Goal: Information Seeking & Learning: Learn about a topic

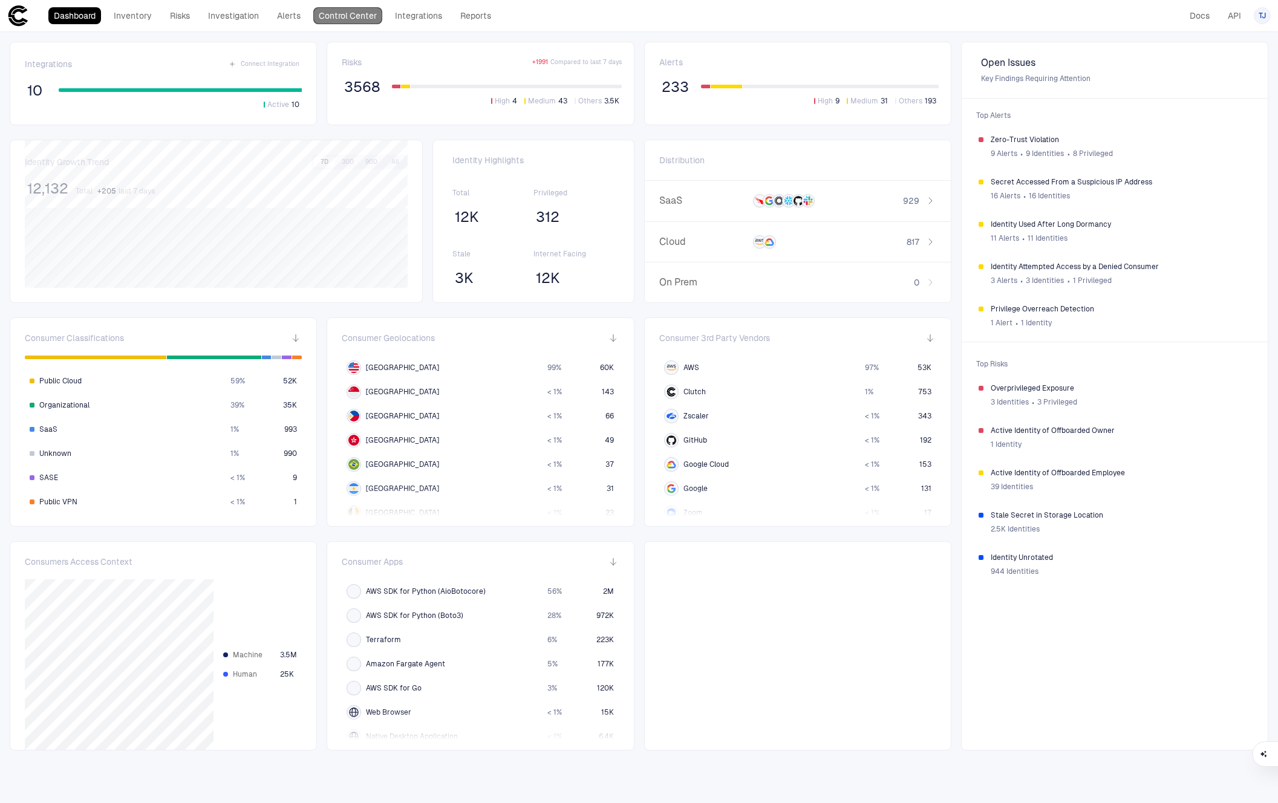
click at [376, 12] on link "Control Center" at bounding box center [347, 15] width 69 height 17
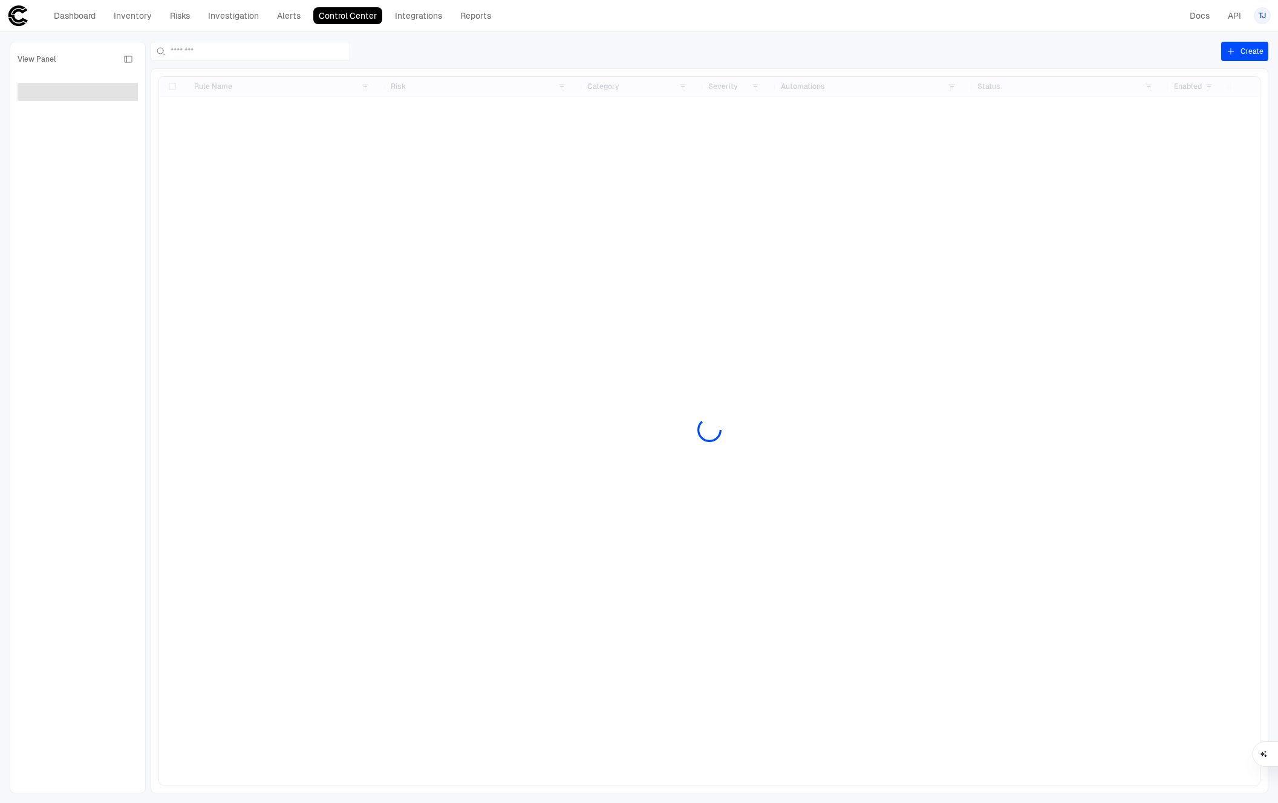
click at [268, 21] on div "Dashboard Inventory Risks Investigation Alerts Control Center Integrations Repo…" at bounding box center [272, 15] width 448 height 17
click at [291, 21] on link "Alerts" at bounding box center [289, 15] width 34 height 17
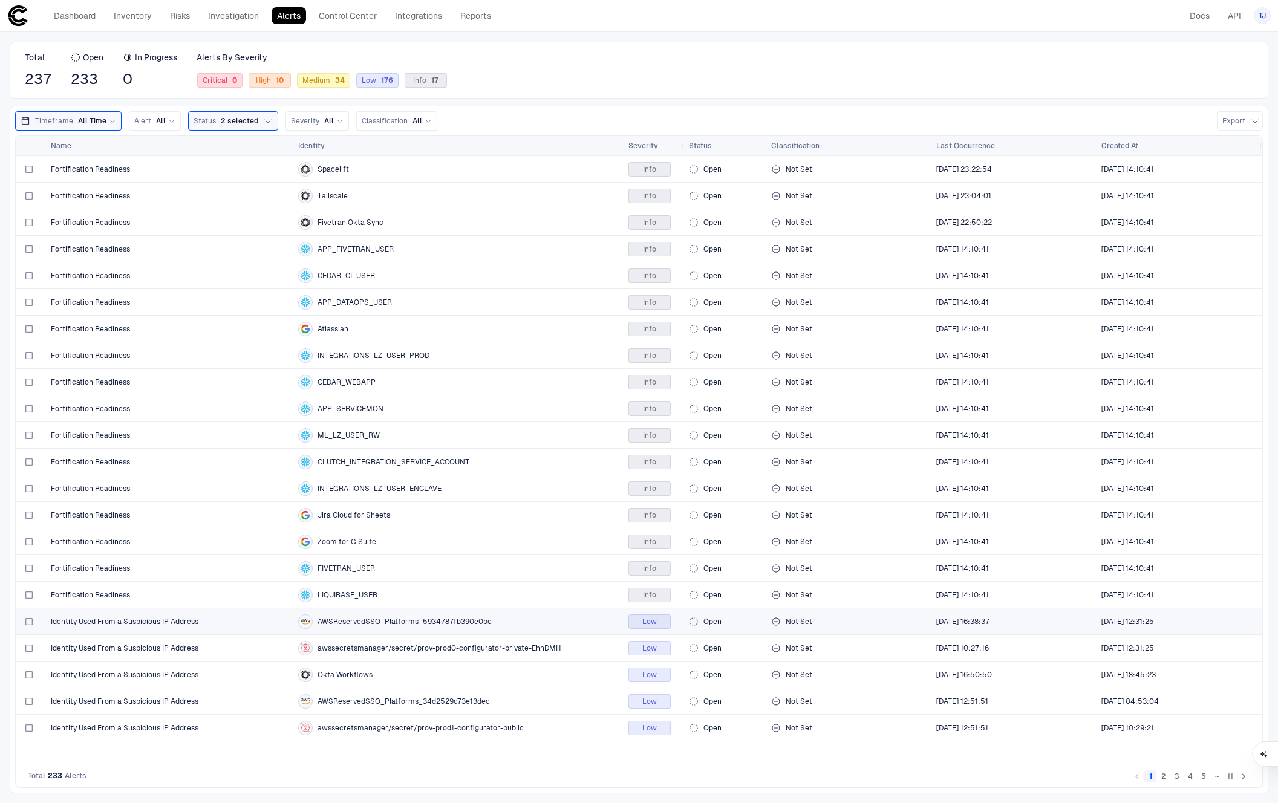
click at [214, 630] on div "Identity Used From a Suspicious IP Address" at bounding box center [170, 621] width 238 height 25
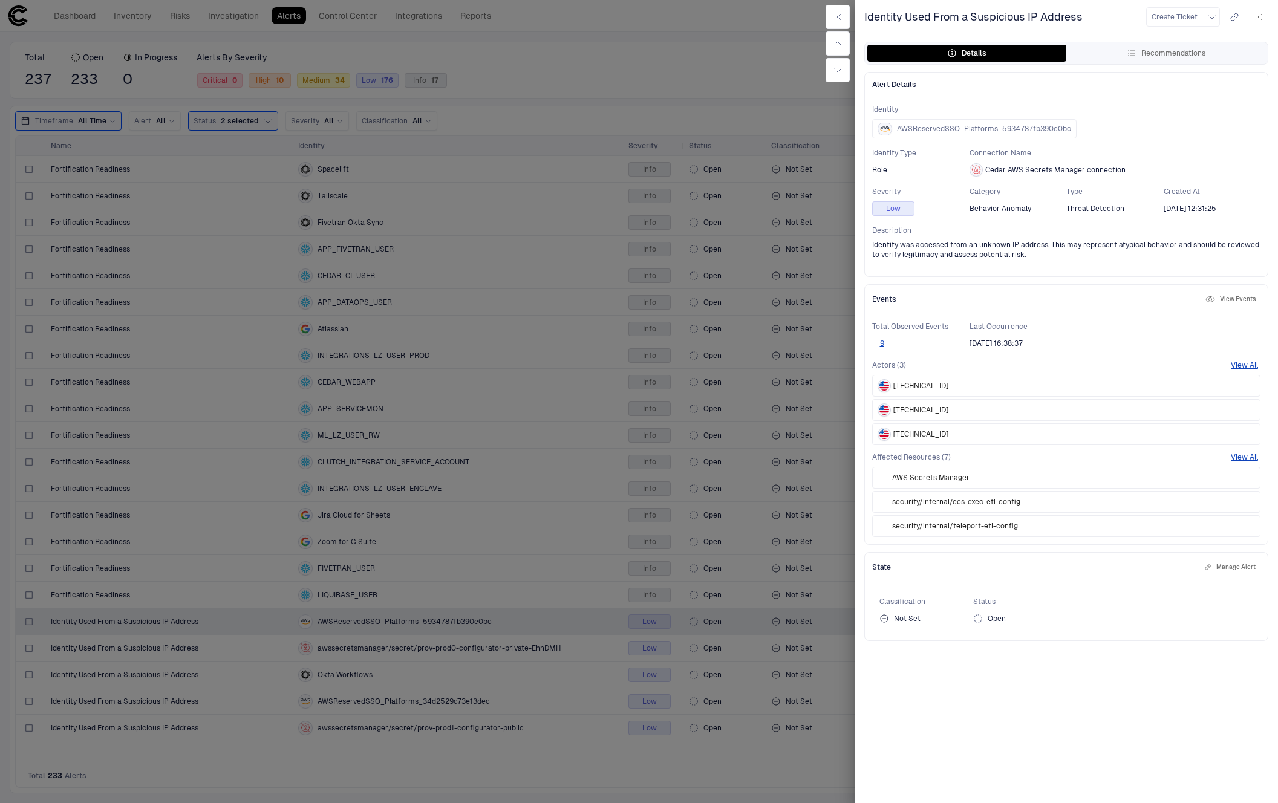
click at [111, 55] on div at bounding box center [639, 401] width 1278 height 803
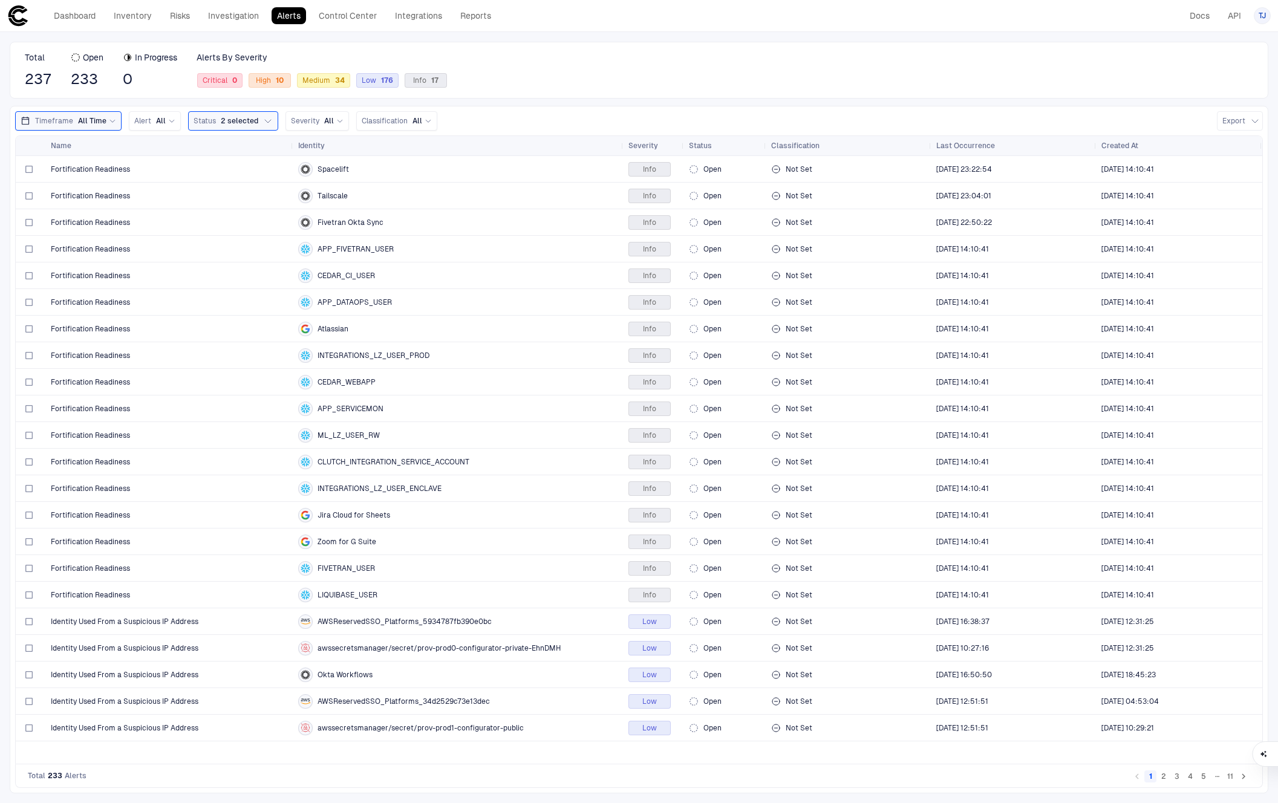
click at [186, 30] on header "Dashboard Inventory Risks Investigation Alerts Control Center Integrations Repo…" at bounding box center [639, 16] width 1278 height 32
click at [185, 16] on link "Risks" at bounding box center [180, 15] width 31 height 17
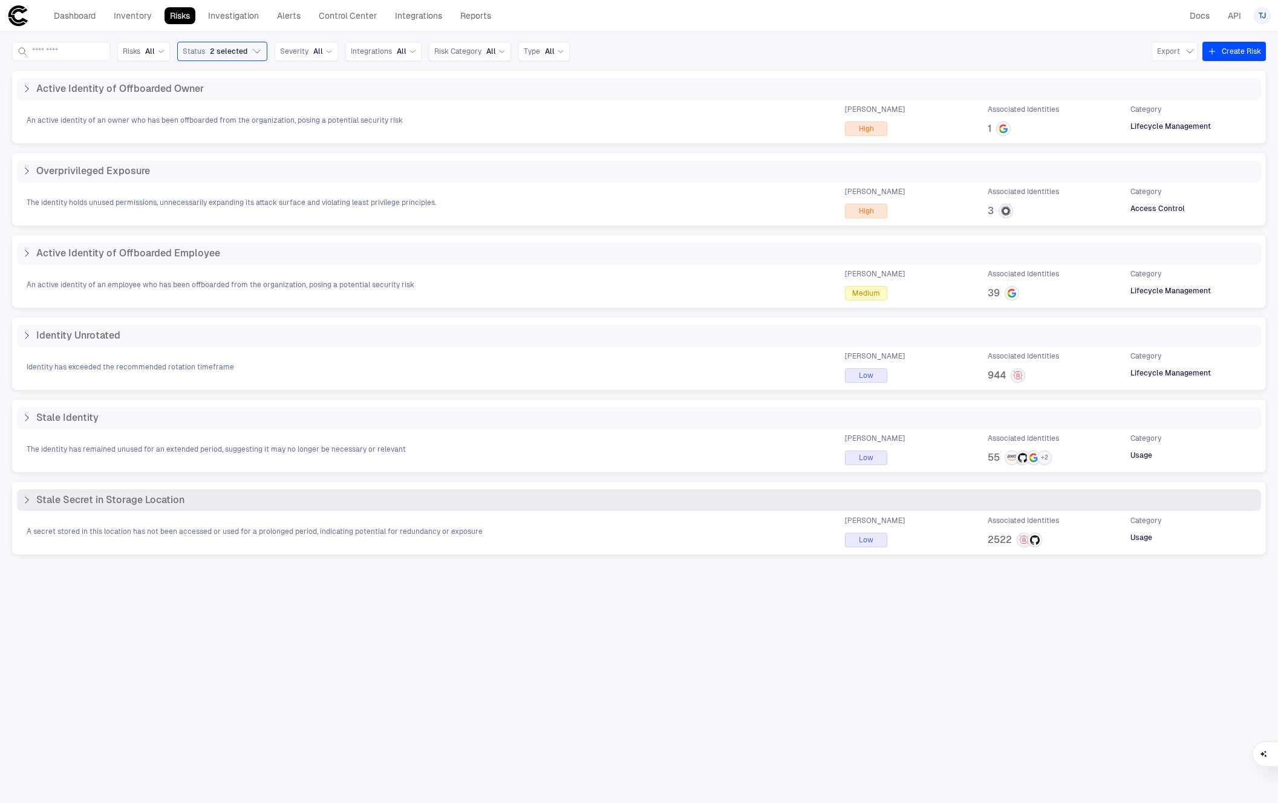
click at [287, 516] on div "A secret stored in this location has not been accessed or used for a prolonged …" at bounding box center [639, 531] width 1245 height 31
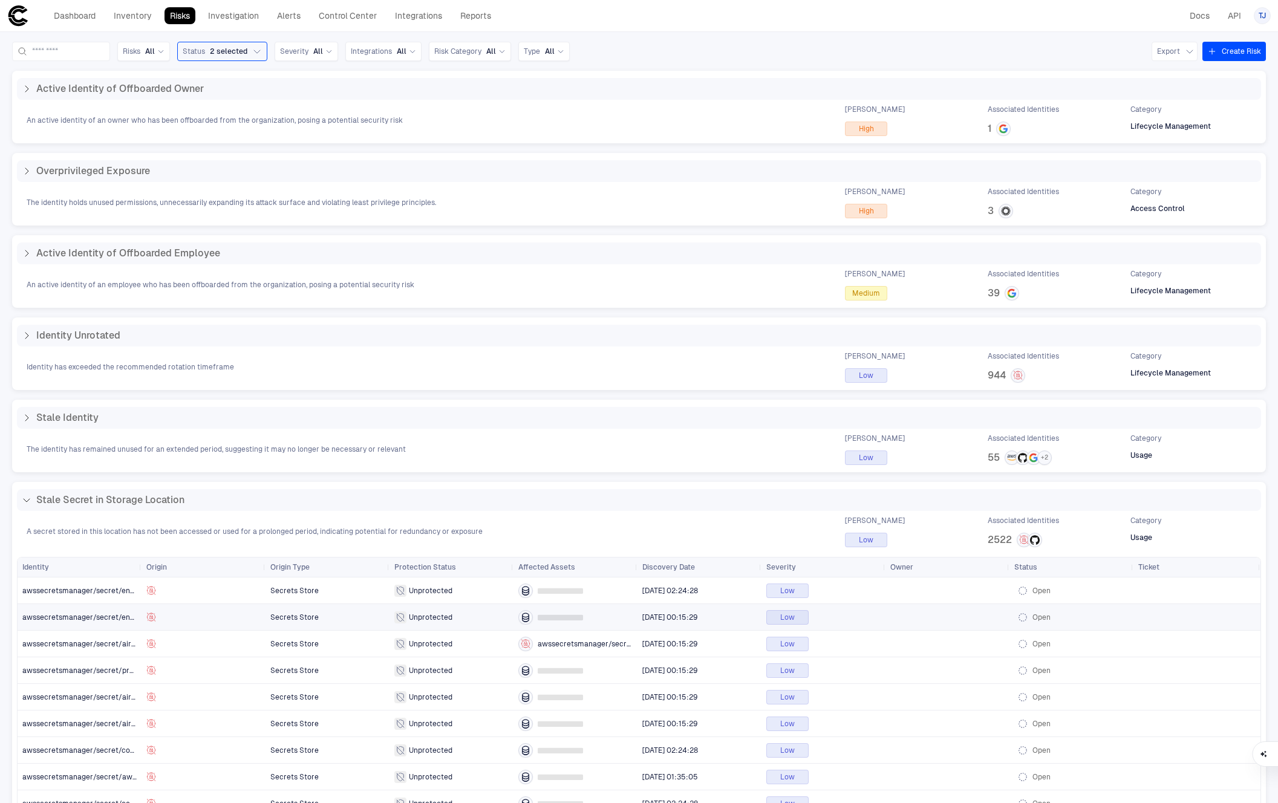
scroll to position [71, 0]
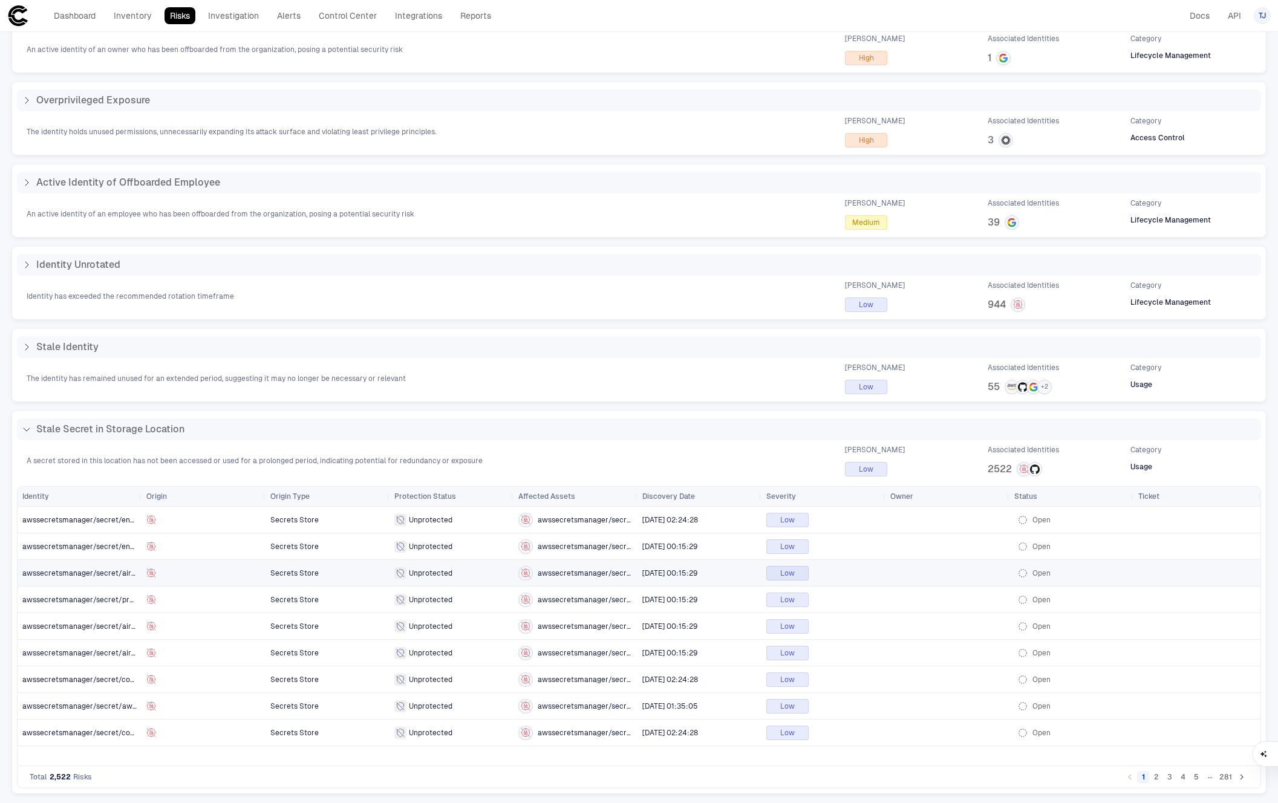
click at [246, 569] on div at bounding box center [203, 574] width 114 height 10
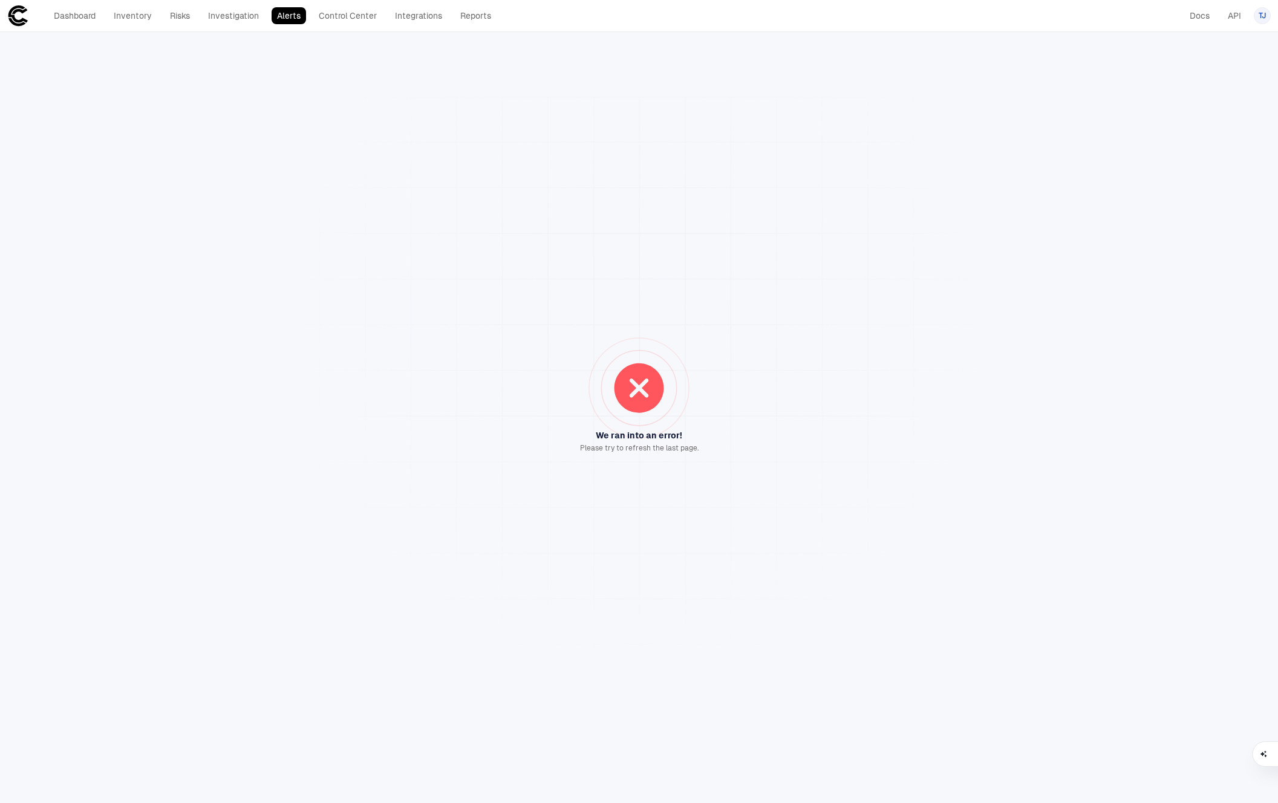
click at [399, 191] on div "We ran into an error! Please try to refresh the last page." at bounding box center [639, 417] width 1278 height 771
click at [121, 83] on div "We ran into an error! Please try to refresh the last page." at bounding box center [639, 417] width 1278 height 771
click at [371, 106] on div "We ran into an error! Please try to refresh the last page." at bounding box center [639, 417] width 1278 height 771
